Goal: Answer question/provide support: Answer question/provide support

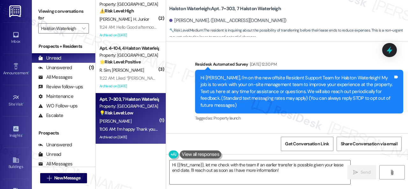
scroll to position [32338, 0]
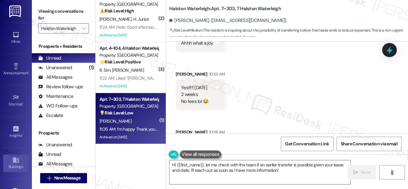
click at [17, 156] on icon at bounding box center [15, 159] width 7 height 7
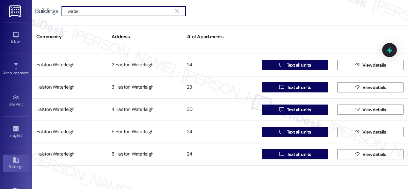
scroll to position [371, 0]
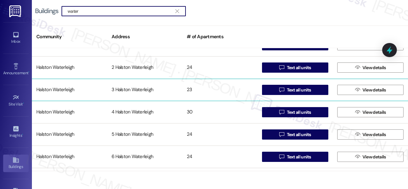
type input "water"
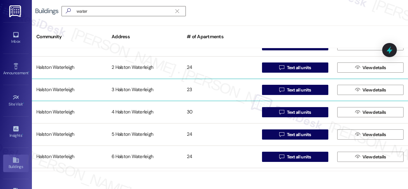
click at [59, 88] on div "Halston Waterleigh" at bounding box center [69, 89] width 75 height 13
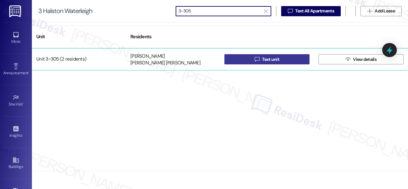
type input "3-305"
click at [245, 61] on button " Text unit" at bounding box center [266, 59] width 85 height 10
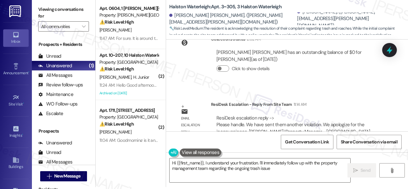
scroll to position [15808, 0]
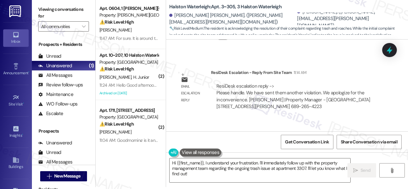
click at [94, 133] on div "Viewing conversations for All communities  Prospects + Residents Unread (0) Un…" at bounding box center [220, 92] width 376 height 189
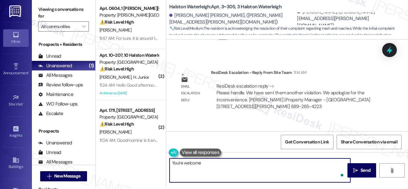
type textarea "You're welcome!"
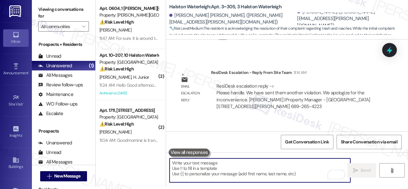
scroll to position [15807, 0]
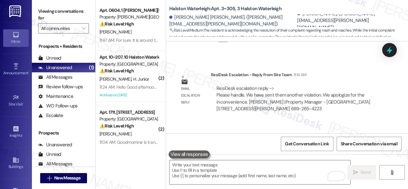
drag, startPoint x: 82, startPoint y: 29, endPoint x: 95, endPoint y: 40, distance: 17.2
click at [82, 28] on icon "" at bounding box center [84, 28] width 4 height 5
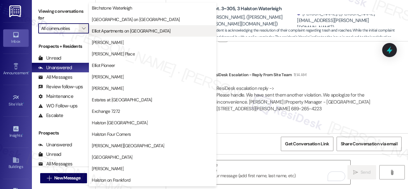
scroll to position [191, 0]
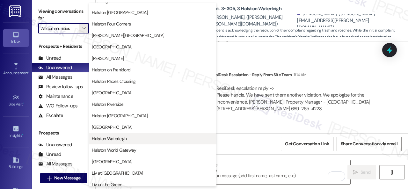
click at [106, 138] on span "Halston Waterleigh" at bounding box center [109, 138] width 35 height 6
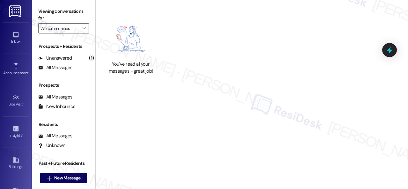
type input "Halston Waterleigh"
